Goal: Information Seeking & Learning: Check status

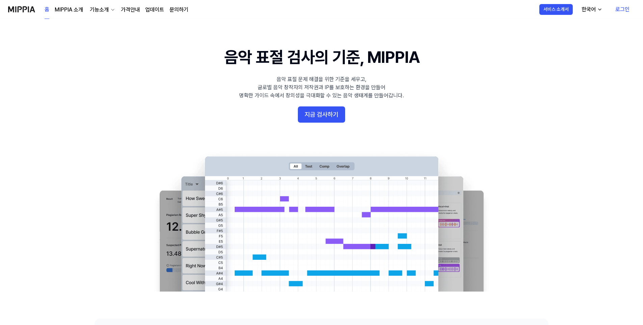
click at [328, 9] on link "로그인" at bounding box center [622, 9] width 25 height 19
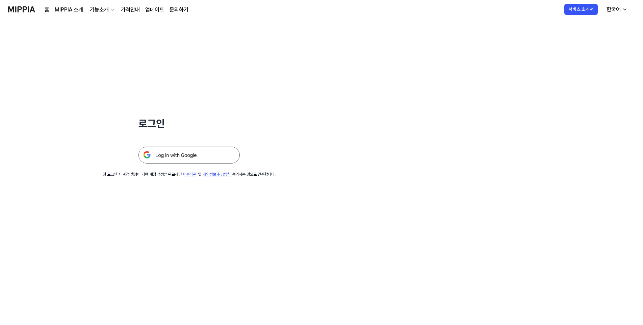
click at [180, 157] on img at bounding box center [188, 155] width 101 height 17
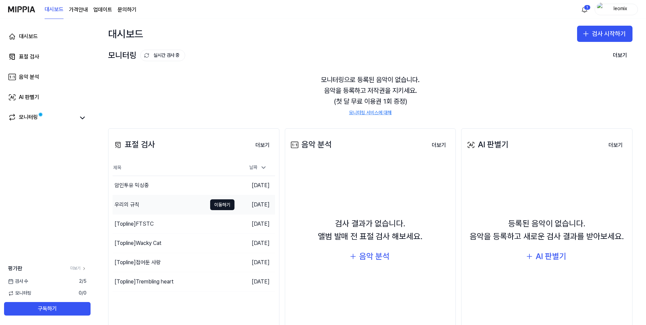
click at [137, 206] on div "우리의 규칙" at bounding box center [126, 205] width 25 height 8
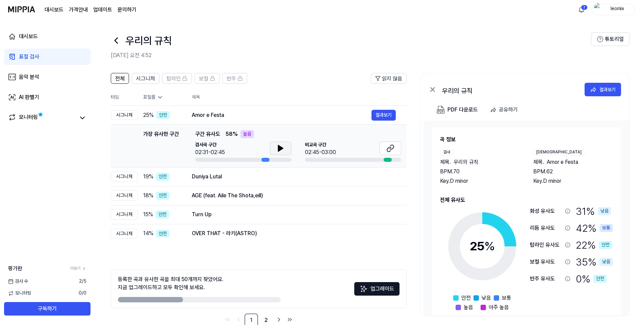
click at [277, 147] on icon at bounding box center [281, 148] width 8 height 8
click at [119, 80] on span "전체" at bounding box center [119, 79] width 9 height 8
click at [120, 79] on span "전체" at bounding box center [119, 79] width 9 height 8
click at [370, 287] on button "업그레이드" at bounding box center [376, 289] width 45 height 14
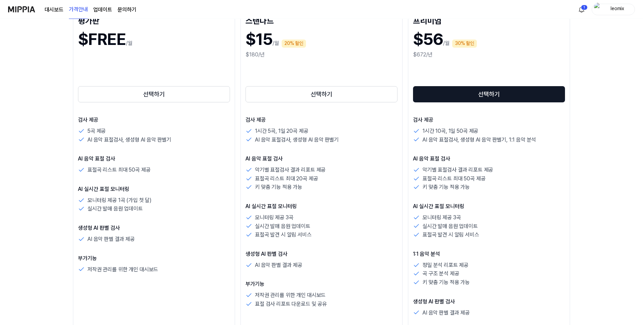
scroll to position [135, 0]
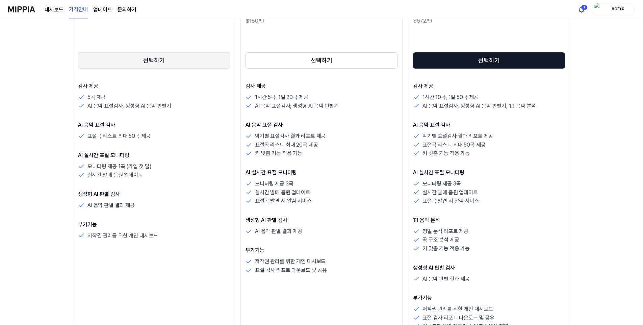
click at [130, 57] on button "선택하기" at bounding box center [154, 60] width 152 height 16
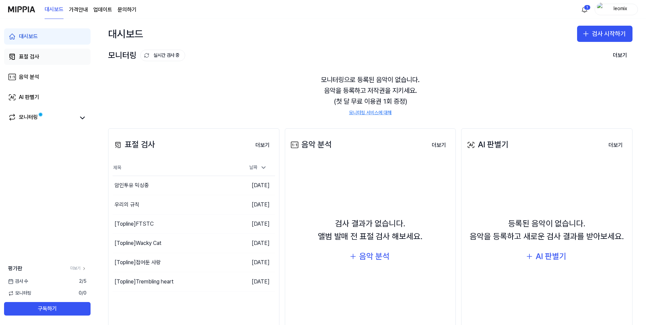
click at [29, 52] on link "표절 검사" at bounding box center [47, 57] width 86 height 16
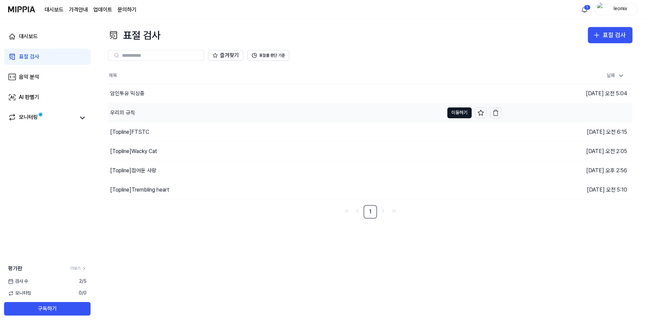
click at [391, 113] on div "우리의 규칙" at bounding box center [276, 112] width 336 height 19
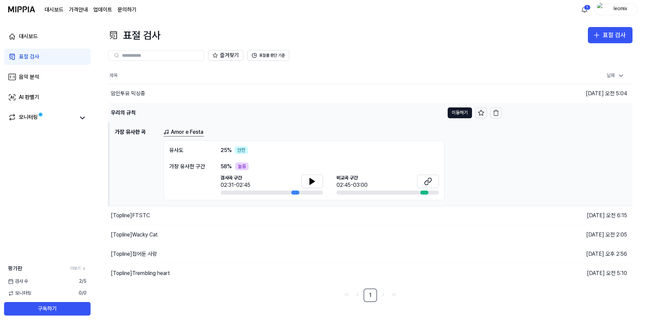
click at [129, 113] on div "우리의 규칙" at bounding box center [123, 113] width 25 height 8
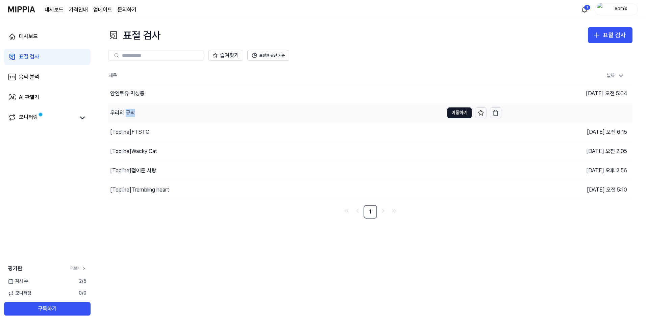
click at [129, 113] on div "우리의 규칙" at bounding box center [122, 113] width 25 height 8
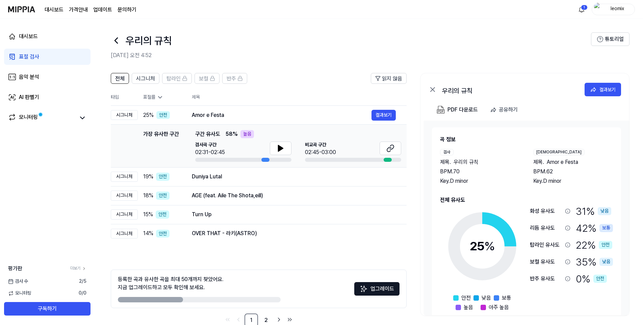
drag, startPoint x: 129, startPoint y: 113, endPoint x: 218, endPoint y: 40, distance: 115.4
click at [223, 38] on div "우리의 규칙" at bounding box center [351, 40] width 480 height 16
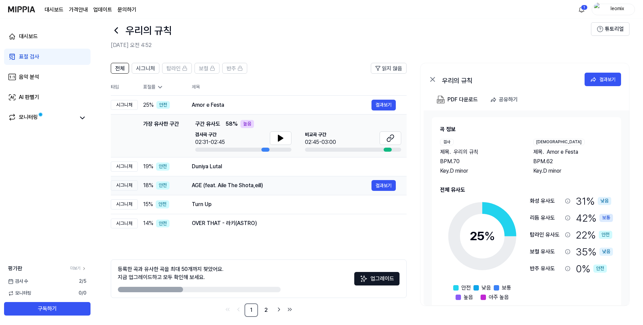
scroll to position [16, 0]
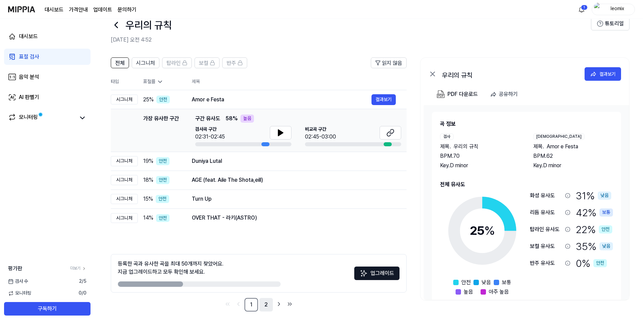
click at [266, 304] on link "2" at bounding box center [266, 305] width 14 height 14
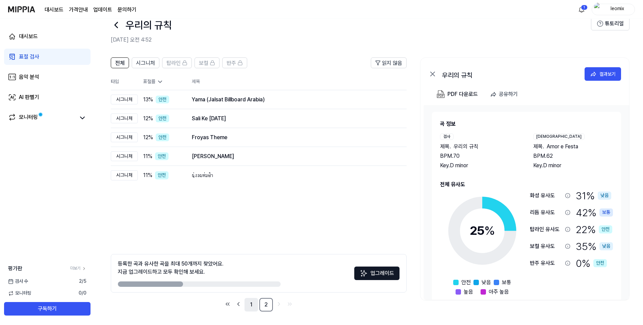
click at [253, 304] on link "1" at bounding box center [252, 305] width 14 height 14
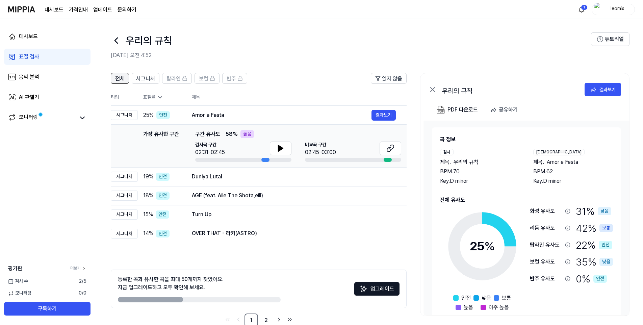
click at [118, 81] on span "전체" at bounding box center [119, 79] width 9 height 8
click at [386, 179] on button "결과보기" at bounding box center [384, 176] width 24 height 11
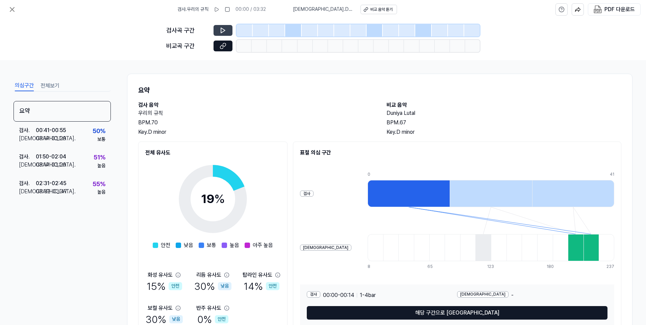
click at [223, 32] on icon at bounding box center [223, 30] width 4 height 5
click at [242, 31] on div at bounding box center [244, 30] width 16 height 12
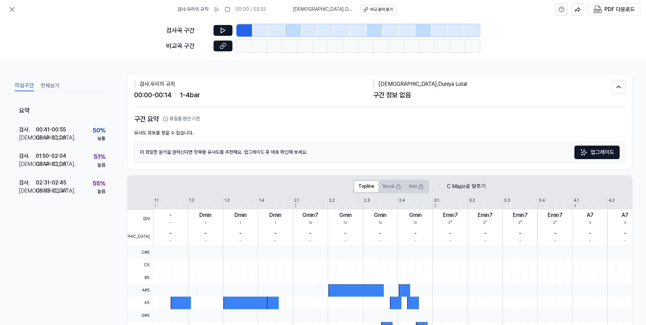
click at [261, 32] on div at bounding box center [261, 30] width 16 height 12
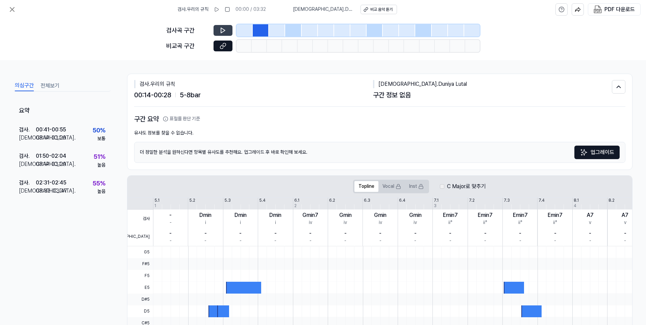
click at [226, 30] on icon at bounding box center [223, 30] width 7 height 7
click at [226, 33] on icon at bounding box center [223, 30] width 7 height 7
click at [317, 32] on div at bounding box center [310, 30] width 16 height 12
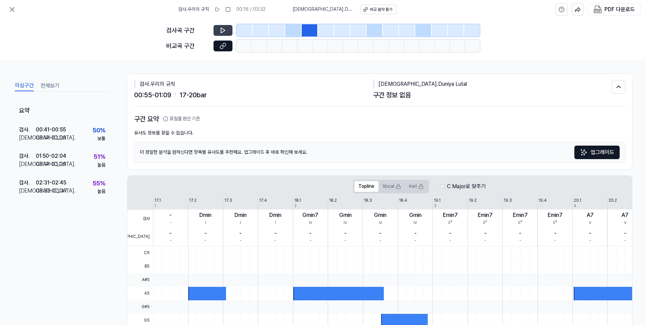
click at [221, 32] on icon at bounding box center [223, 30] width 4 height 5
click at [222, 31] on icon at bounding box center [223, 30] width 7 height 7
click at [224, 31] on icon at bounding box center [224, 30] width 1 height 4
